Goal: Transaction & Acquisition: Obtain resource

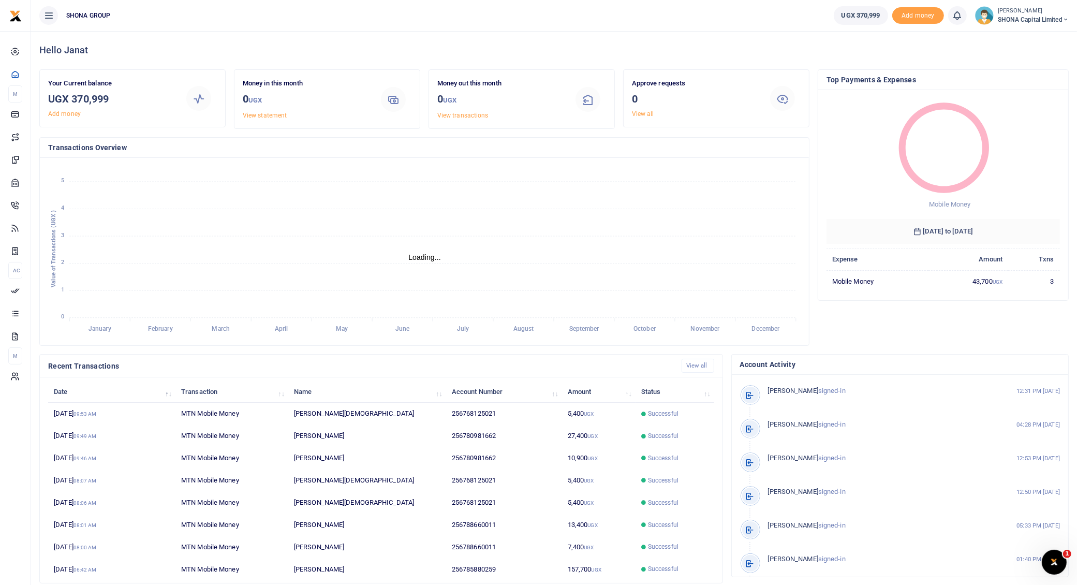
scroll to position [10, 10]
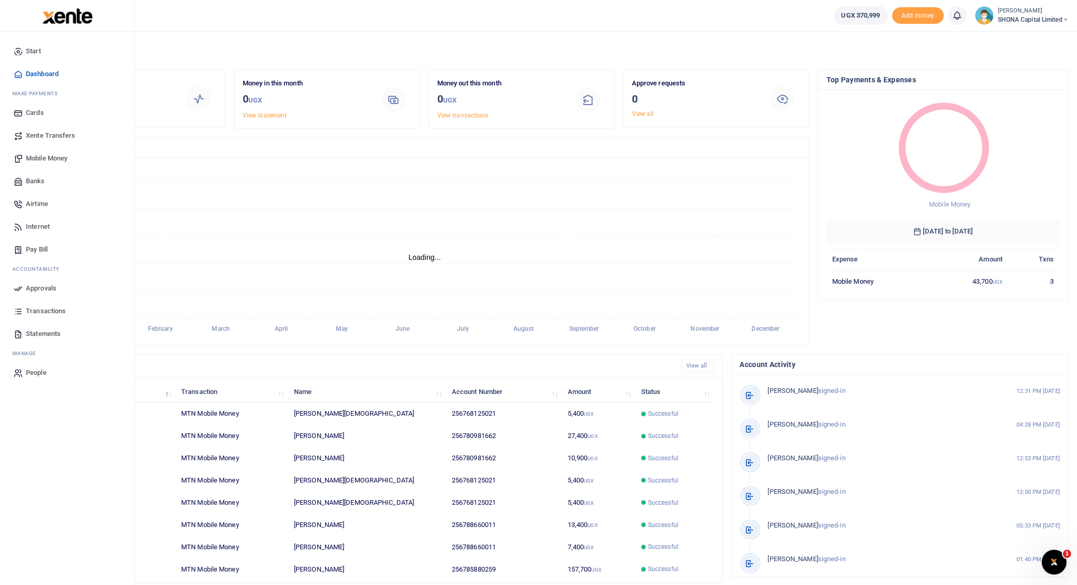
click at [37, 333] on span "Statements" at bounding box center [43, 334] width 35 height 10
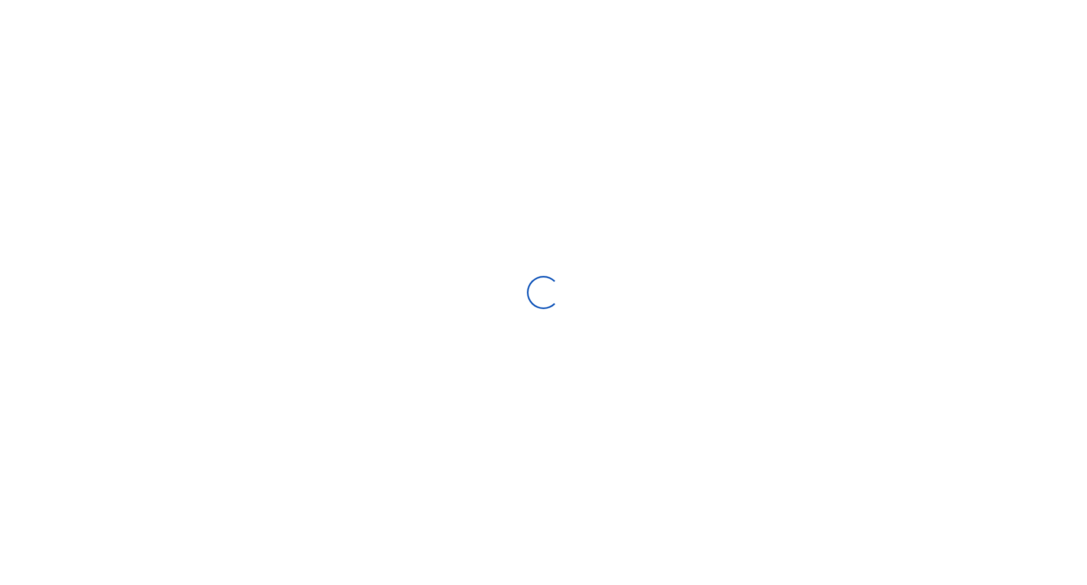
select select "ALL"
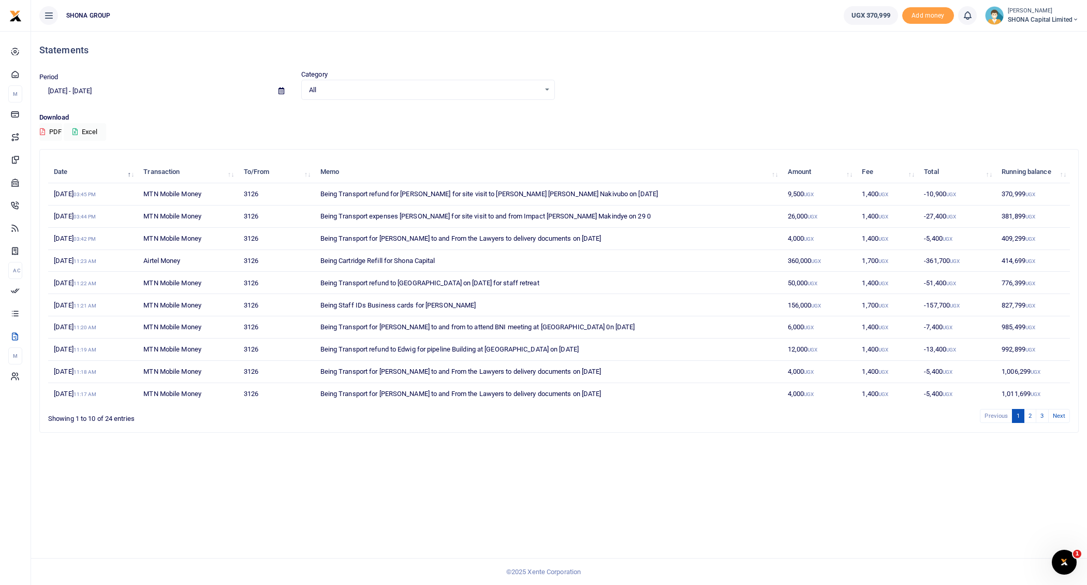
click at [87, 90] on input "08/03/2025 - 09/01/2025" at bounding box center [154, 91] width 231 height 18
click at [71, 186] on li "Last Month" at bounding box center [76, 192] width 72 height 16
type input "08/01/2025 - 08/31/2025"
click at [54, 127] on button "PDF" at bounding box center [50, 132] width 23 height 18
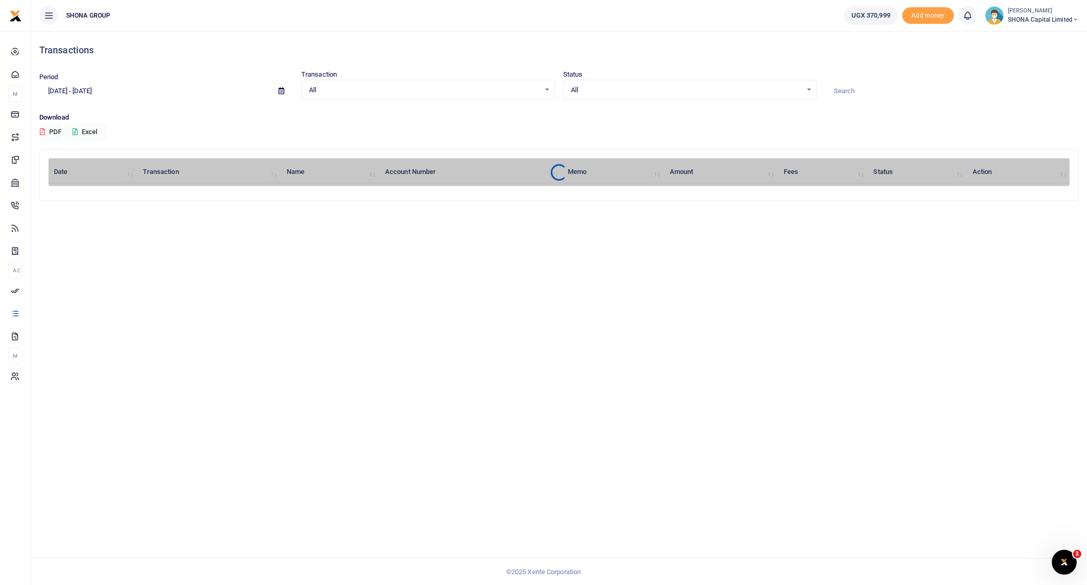
click at [1041, 11] on small "[PERSON_NAME]" at bounding box center [1043, 11] width 71 height 9
click at [1021, 38] on link "Switch accounts" at bounding box center [1040, 38] width 82 height 14
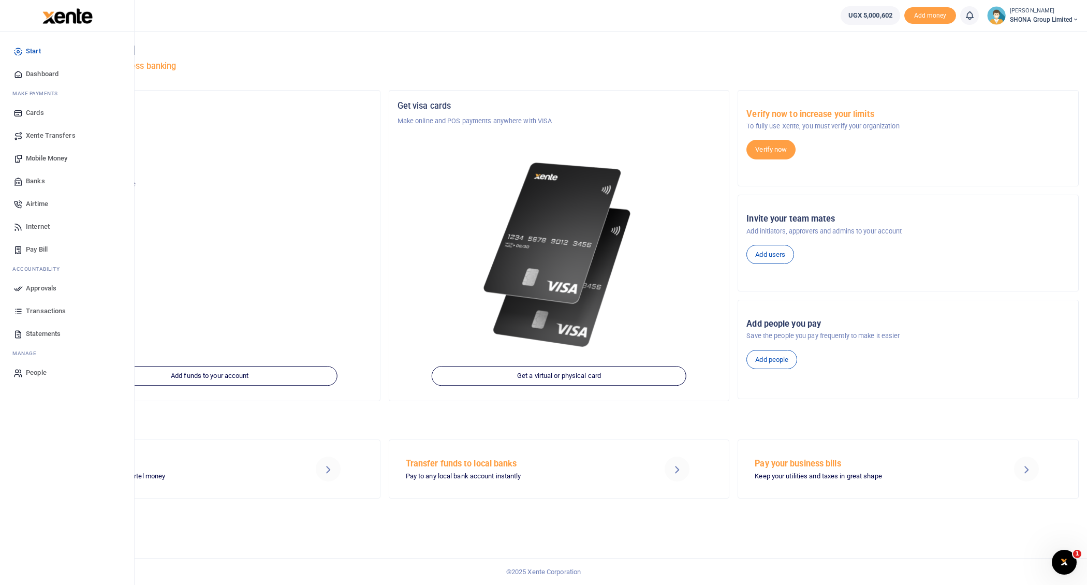
click at [52, 309] on span "Transactions" at bounding box center [46, 311] width 40 height 10
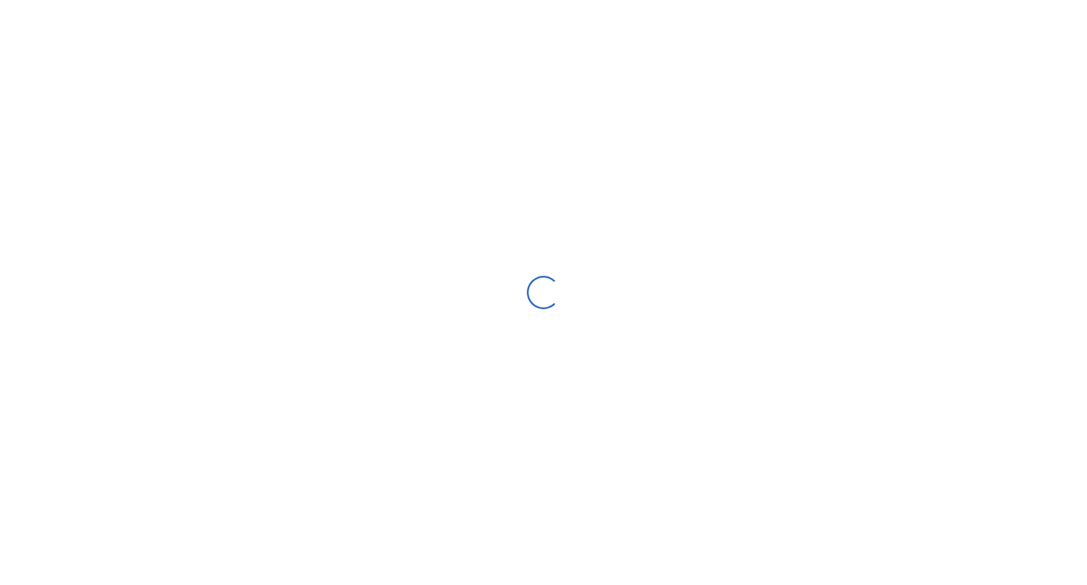
select select
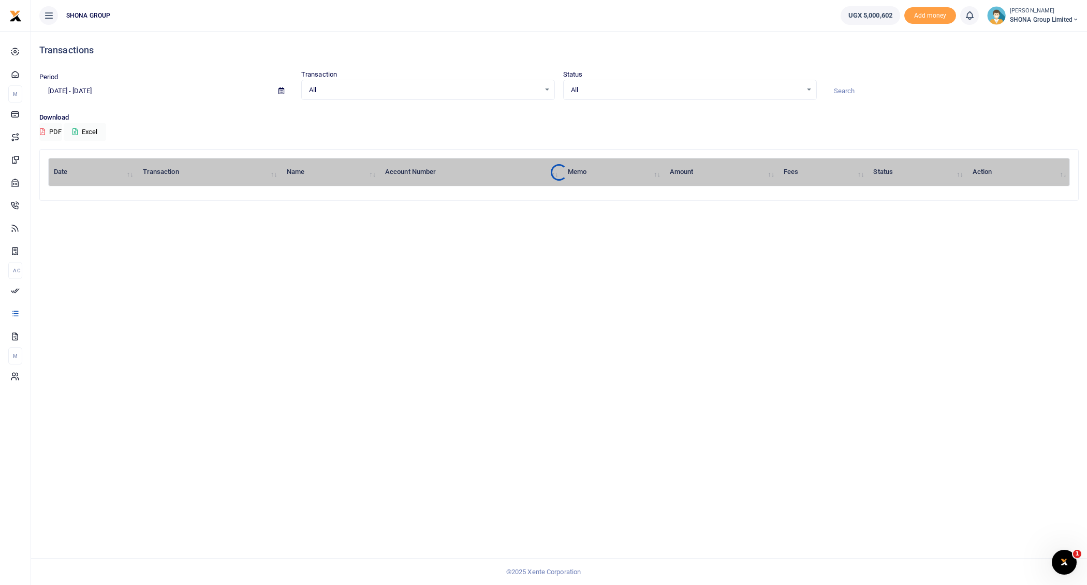
click at [89, 90] on input "[DATE] - [DATE]" at bounding box center [154, 91] width 231 height 18
click at [69, 193] on li "Last Month" at bounding box center [76, 192] width 72 height 16
type input "[DATE] - [DATE]"
click at [51, 126] on button "PDF" at bounding box center [50, 132] width 23 height 18
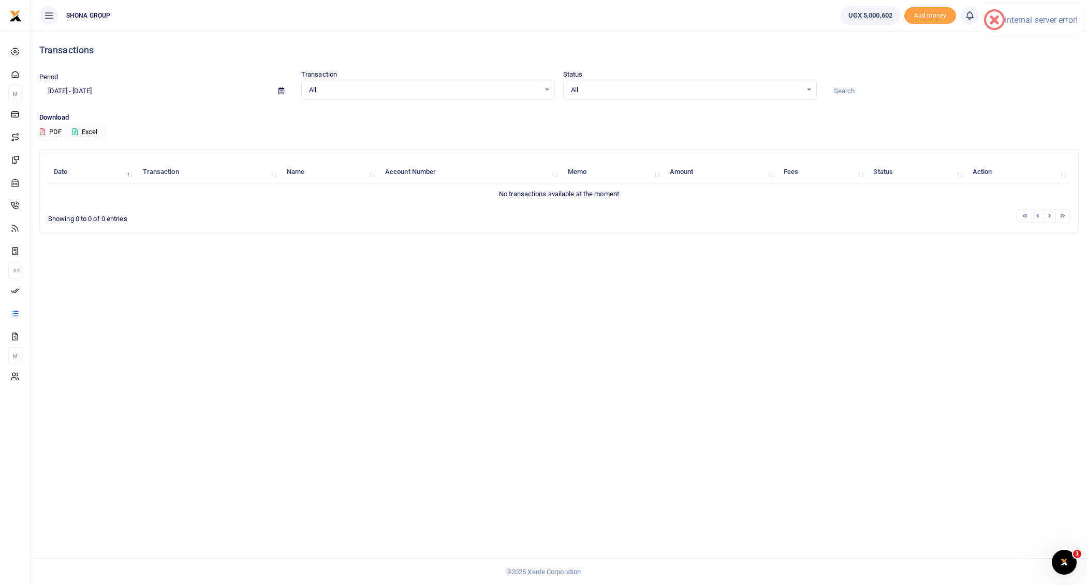
click at [248, 53] on h4 "Transactions" at bounding box center [558, 50] width 1039 height 11
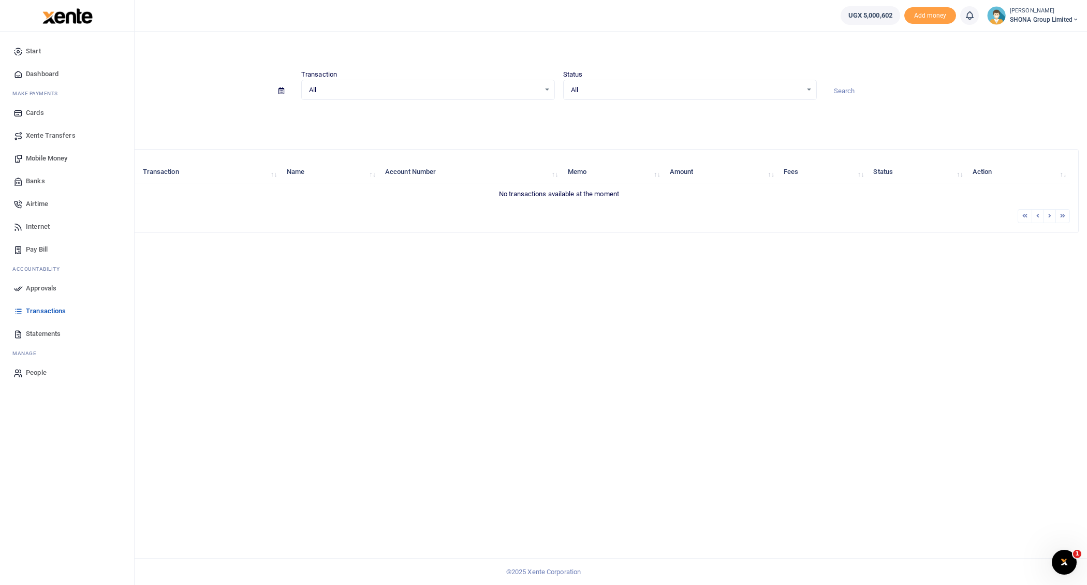
click at [43, 334] on span "Statements" at bounding box center [43, 334] width 35 height 10
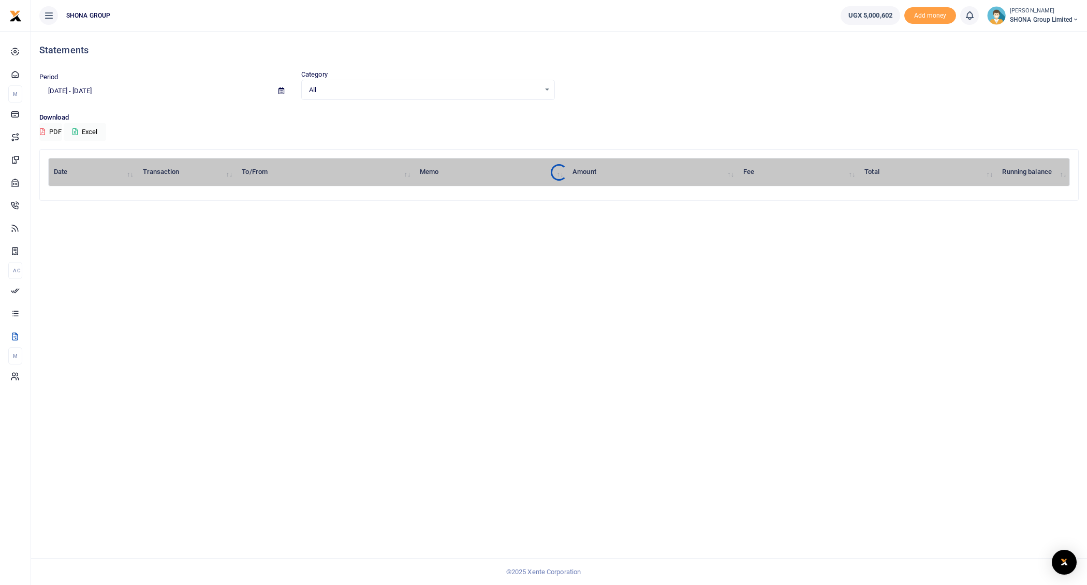
click at [93, 92] on div at bounding box center [543, 292] width 1087 height 585
click at [94, 90] on input "[DATE] - [DATE]" at bounding box center [154, 91] width 231 height 18
click at [68, 189] on li "Last Month" at bounding box center [76, 192] width 72 height 16
type input "[DATE] - [DATE]"
